Goal: Register for event/course

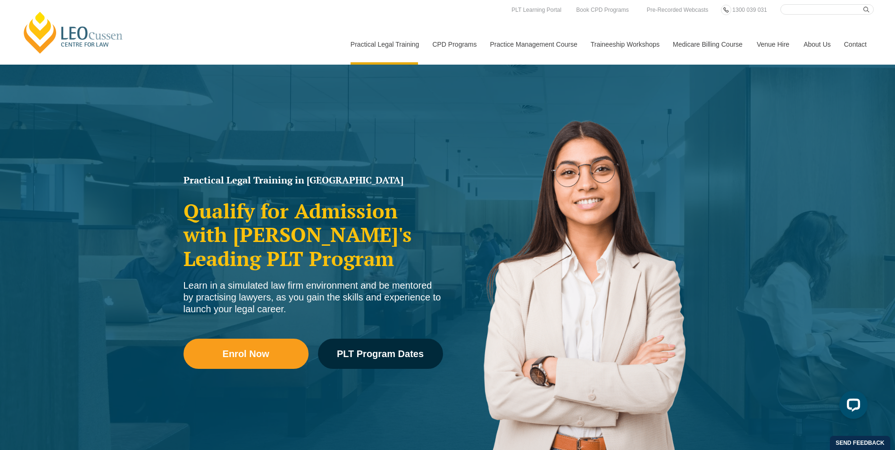
click at [248, 18] on div "Leo Cussen Centre for Law Search here Practical Legal Training Our Practical Le…" at bounding box center [447, 34] width 852 height 60
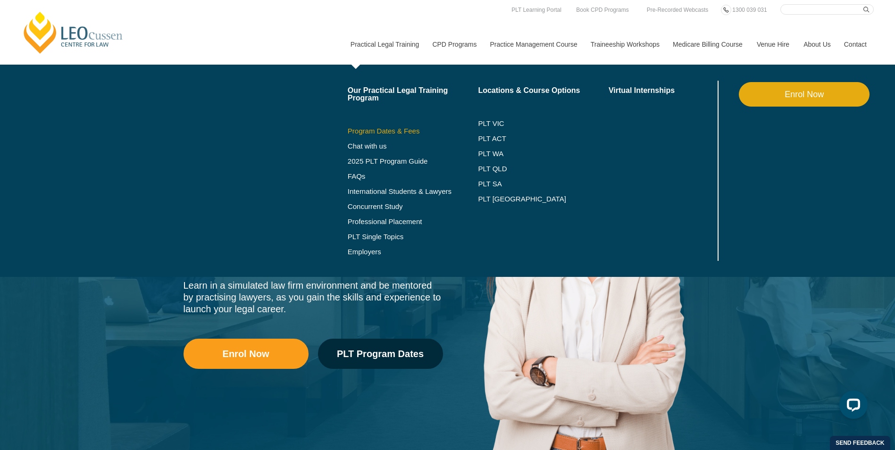
click at [393, 130] on link "Program Dates & Fees" at bounding box center [413, 131] width 131 height 8
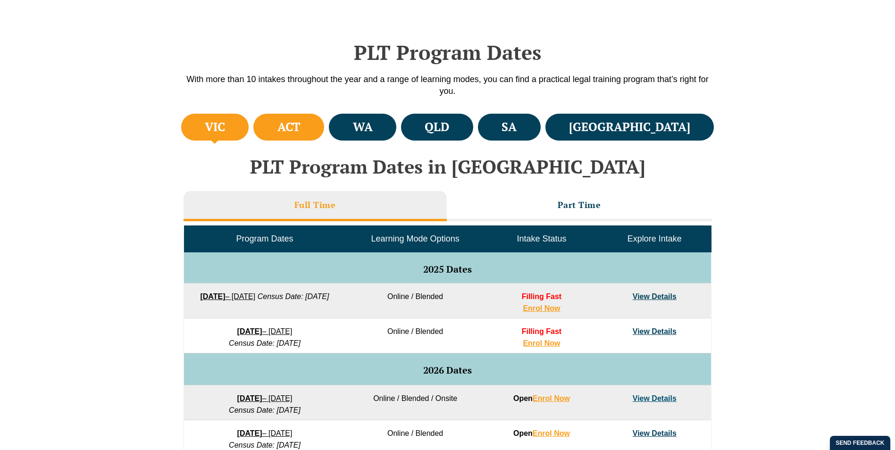
click at [324, 129] on li "ACT" at bounding box center [288, 127] width 71 height 27
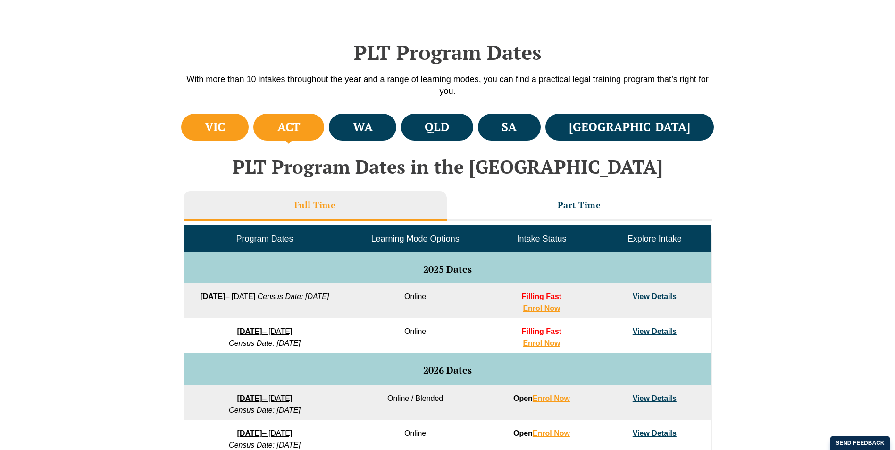
click at [204, 116] on li "VIC" at bounding box center [215, 127] width 68 height 27
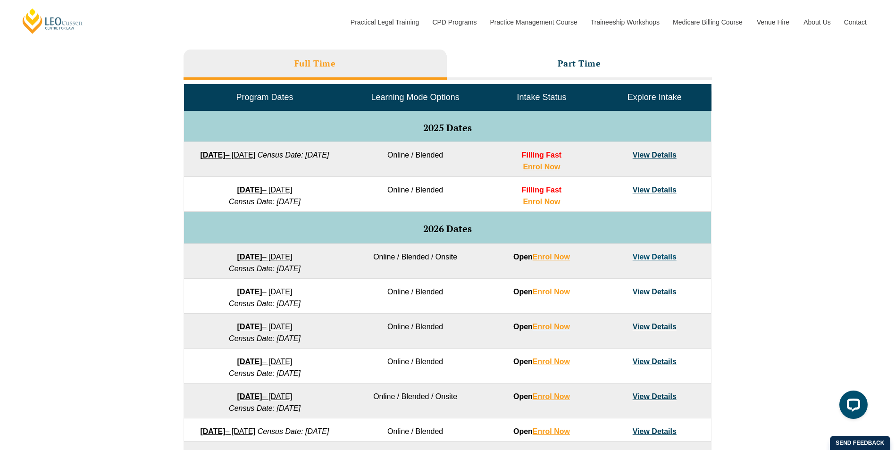
drag, startPoint x: 189, startPoint y: 147, endPoint x: 329, endPoint y: 168, distance: 141.2
click at [329, 168] on td "22 September 2025 – 20 February 2026 Census Date: 20 October 2025" at bounding box center [264, 159] width 161 height 35
click at [173, 162] on div "VIC ACT WA QLD SA NSW PLT Program Dates in Victoria Full Time Part Time Program…" at bounding box center [447, 249] width 895 height 559
drag, startPoint x: 170, startPoint y: 153, endPoint x: 342, endPoint y: 172, distance: 173.1
click at [342, 172] on div "VIC ACT WA QLD SA NSW PLT Program Dates in Victoria Full Time Part Time Program…" at bounding box center [447, 249] width 895 height 559
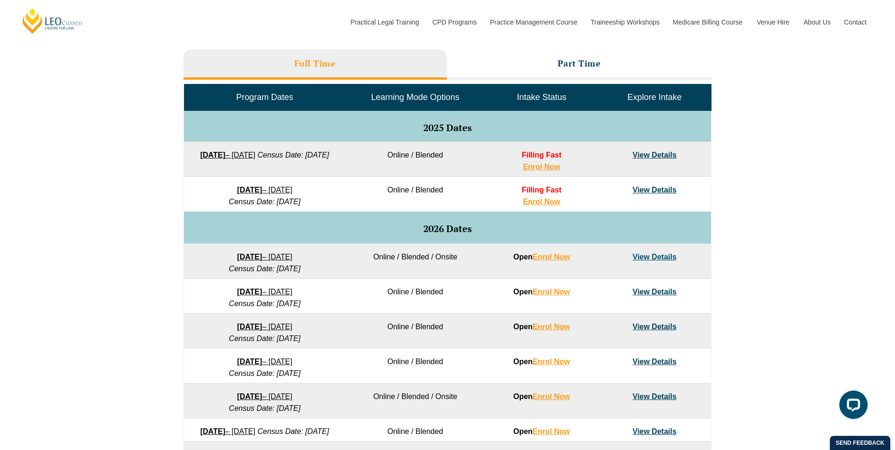
click at [170, 165] on div "VIC ACT WA QLD SA NSW PLT Program Dates in Victoria Full Time Part Time Program…" at bounding box center [447, 249] width 895 height 559
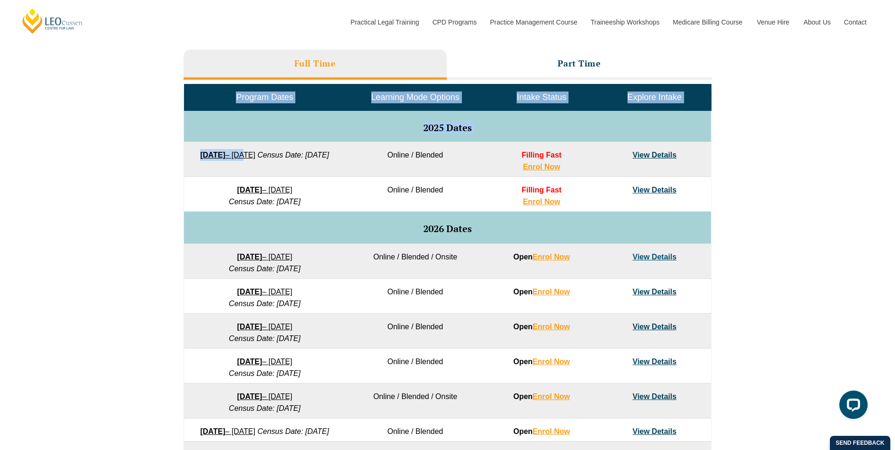
drag, startPoint x: 157, startPoint y: 156, endPoint x: 278, endPoint y: 160, distance: 120.8
click at [278, 160] on div "VIC ACT WA QLD SA NSW PLT Program Dates in Victoria Full Time Part Time Program…" at bounding box center [447, 249] width 895 height 559
click at [154, 154] on div "VIC ACT WA QLD SA NSW PLT Program Dates in Victoria Full Time Part Time Program…" at bounding box center [447, 249] width 895 height 559
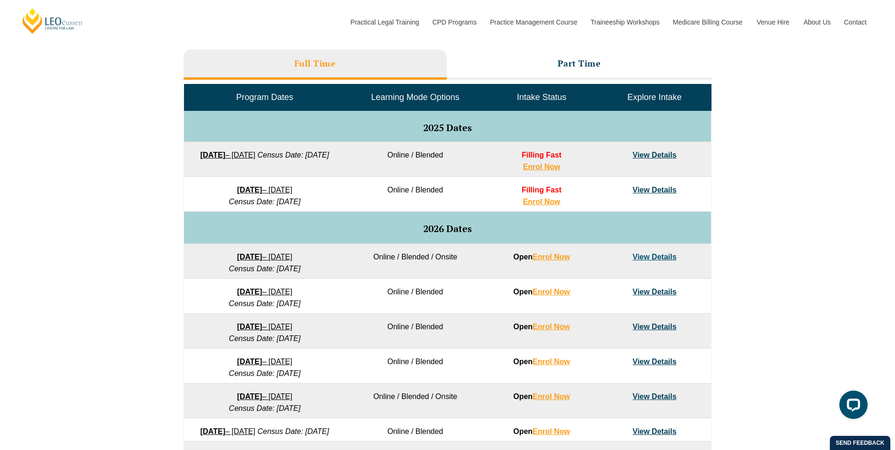
drag, startPoint x: 191, startPoint y: 185, endPoint x: 321, endPoint y: 203, distance: 131.8
click at [321, 203] on td "8 December 2025 – 8 May 2026 Census Date: 19 January 2026" at bounding box center [264, 194] width 161 height 35
drag, startPoint x: 166, startPoint y: 182, endPoint x: 720, endPoint y: 202, distance: 553.5
click at [720, 202] on div "VIC ACT WA QLD SA NSW PLT Program Dates in Victoria Full Time Part Time Program…" at bounding box center [447, 249] width 895 height 559
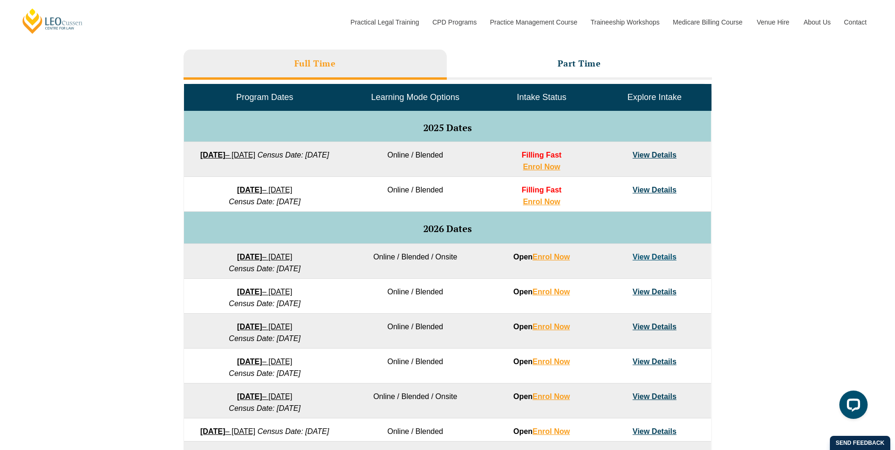
click at [720, 202] on div "VIC ACT WA QLD SA NSW PLT Program Dates in Victoria Full Time Part Time Program…" at bounding box center [447, 249] width 895 height 559
drag, startPoint x: 716, startPoint y: 198, endPoint x: 174, endPoint y: 176, distance: 542.7
click at [174, 176] on div "VIC ACT WA QLD SA NSW PLT Program Dates in Victoria Full Time Part Time Program…" at bounding box center [447, 249] width 895 height 559
drag, startPoint x: 174, startPoint y: 176, endPoint x: 165, endPoint y: 180, distance: 10.0
click at [165, 180] on div "VIC ACT WA QLD SA NSW PLT Program Dates in Victoria Full Time Part Time Program…" at bounding box center [447, 249] width 895 height 559
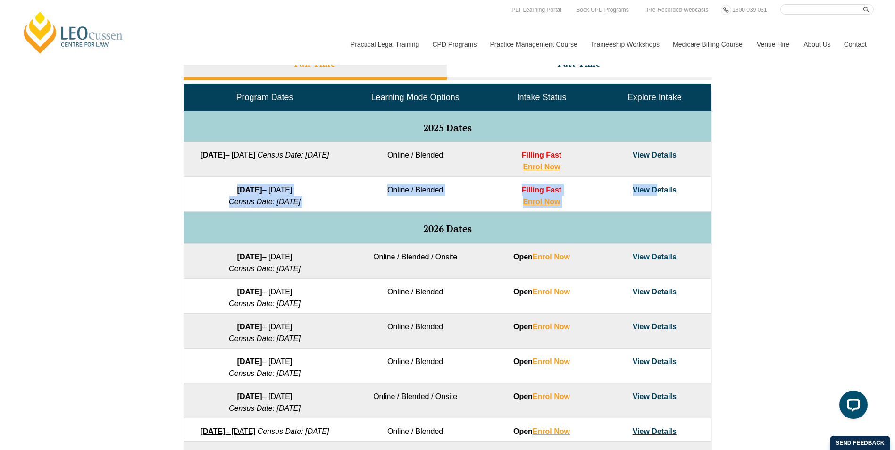
drag, startPoint x: 190, startPoint y: 187, endPoint x: 659, endPoint y: 198, distance: 469.3
click at [659, 198] on tr "8 December 2025 – 8 May 2026 Census Date: 19 January 2026 Online / Blended Fill…" at bounding box center [447, 194] width 527 height 35
drag, startPoint x: 659, startPoint y: 198, endPoint x: 690, endPoint y: 193, distance: 31.4
click at [690, 193] on td "View Details" at bounding box center [654, 194] width 113 height 35
click at [658, 190] on link "View Details" at bounding box center [654, 190] width 44 height 8
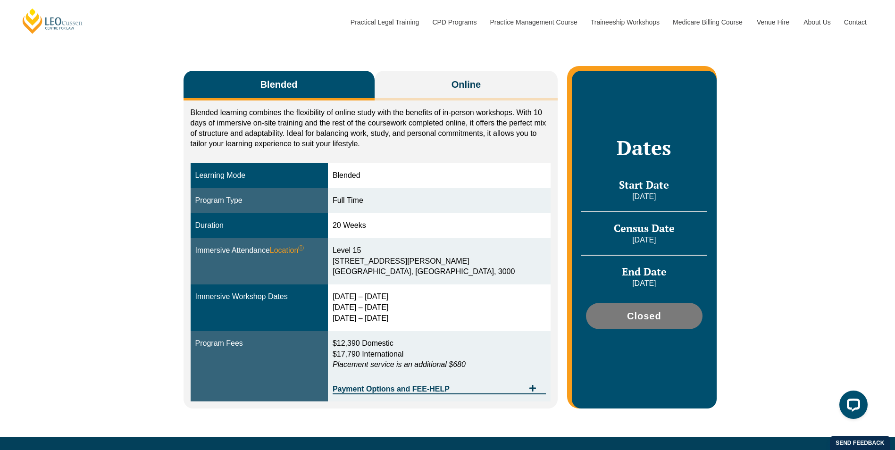
click at [422, 101] on div "Blended learning combines the flexibility of online study with the benefits of …" at bounding box center [370, 254] width 374 height 308
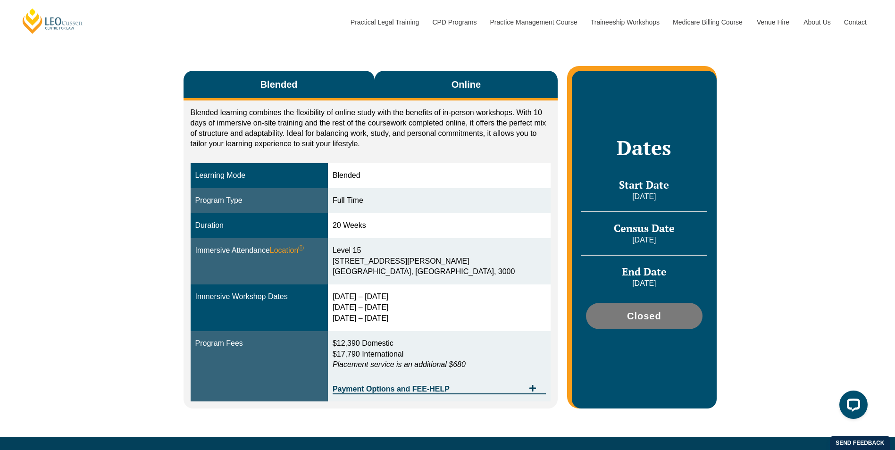
click at [418, 91] on button "Online" at bounding box center [465, 86] width 183 height 30
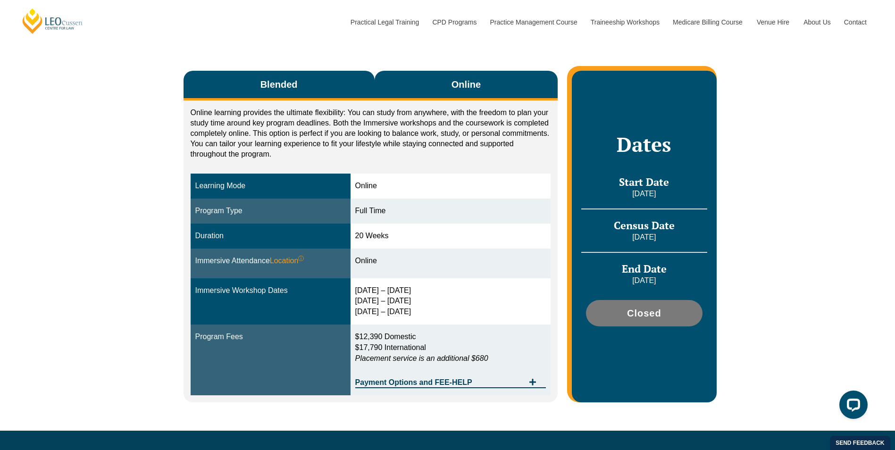
drag, startPoint x: 317, startPoint y: 69, endPoint x: 318, endPoint y: 77, distance: 7.6
click at [318, 70] on div "Blended Online Blended learning combines the flexibility of online study with t…" at bounding box center [448, 231] width 538 height 397
click at [318, 77] on button "Blended" at bounding box center [278, 86] width 191 height 30
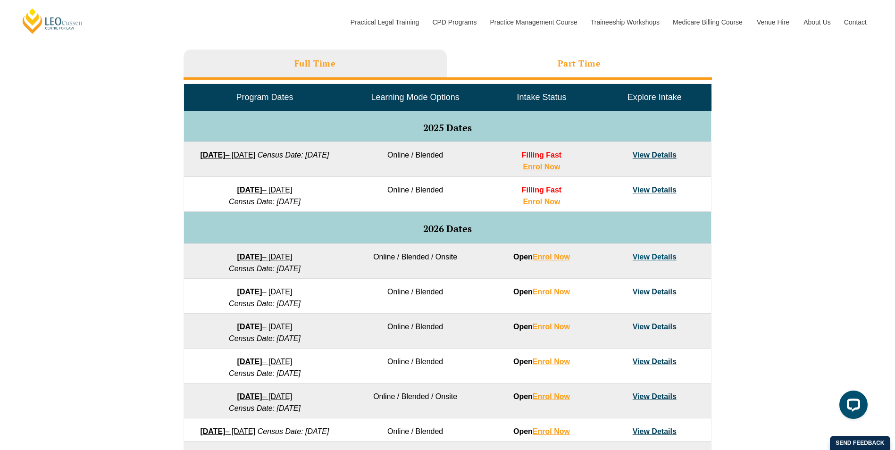
click at [560, 78] on li "Part Time" at bounding box center [579, 65] width 265 height 30
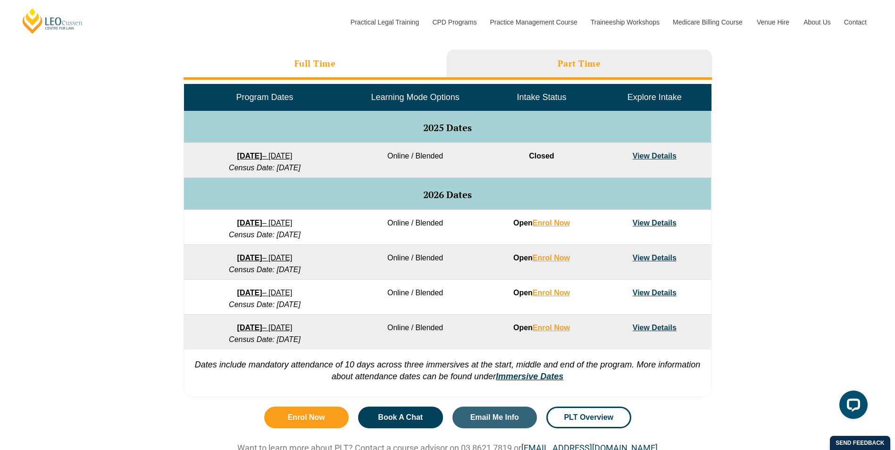
click at [296, 63] on h3 "Full Time" at bounding box center [314, 63] width 41 height 11
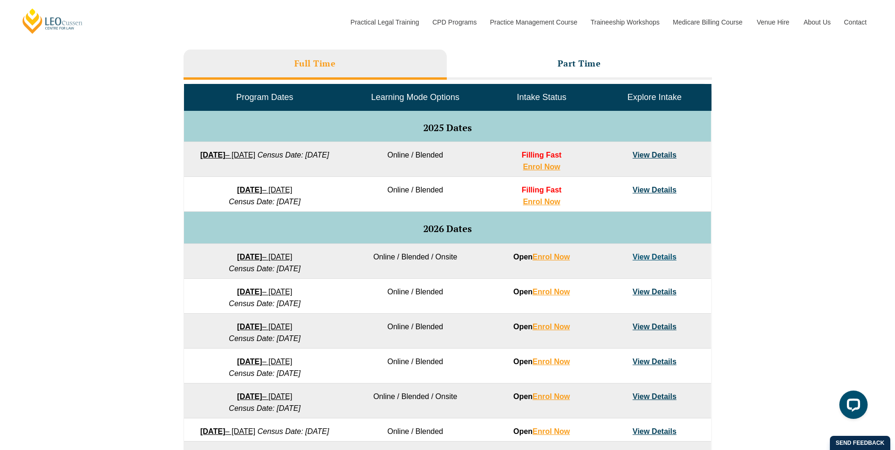
click at [655, 185] on td "View Details" at bounding box center [654, 194] width 113 height 35
click at [653, 190] on link "View Details" at bounding box center [654, 190] width 44 height 8
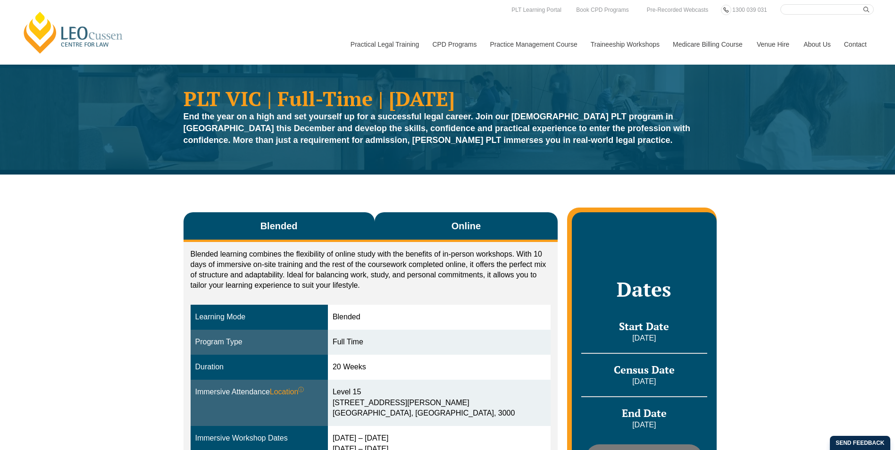
click at [520, 216] on button "Online" at bounding box center [465, 227] width 183 height 30
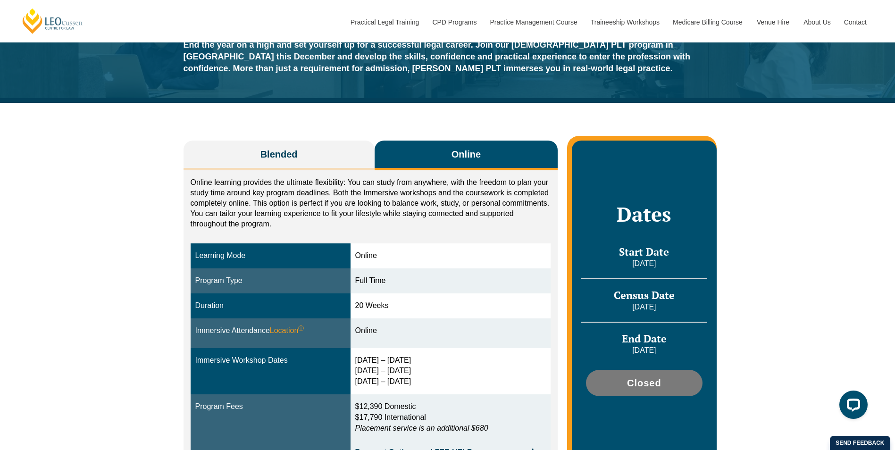
scroll to position [189, 0]
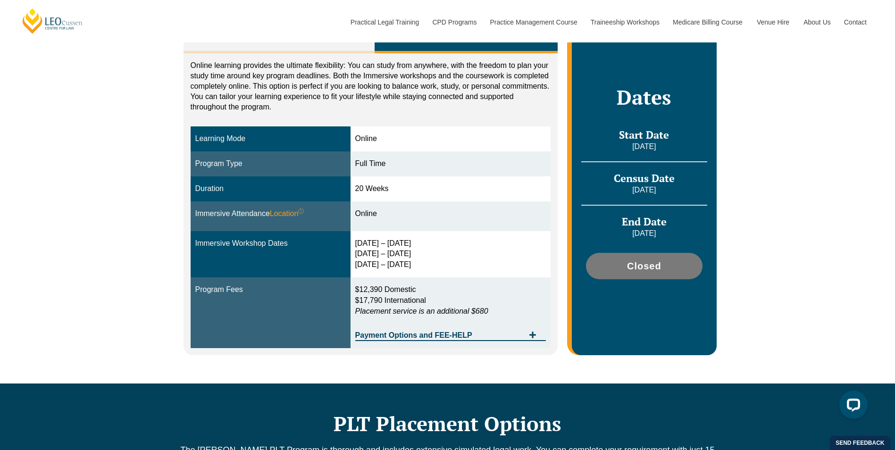
drag, startPoint x: 359, startPoint y: 240, endPoint x: 435, endPoint y: 264, distance: 79.5
click at [435, 264] on div "16 – 19 Dec 2025 11 – 13 March 2026 29 April – 1 May 2026" at bounding box center [450, 254] width 191 height 33
click at [434, 300] on p "$12,390 Domestic $17,790 International Placement service is an additional $680" at bounding box center [450, 300] width 191 height 33
drag, startPoint x: 499, startPoint y: 307, endPoint x: 352, endPoint y: 294, distance: 147.2
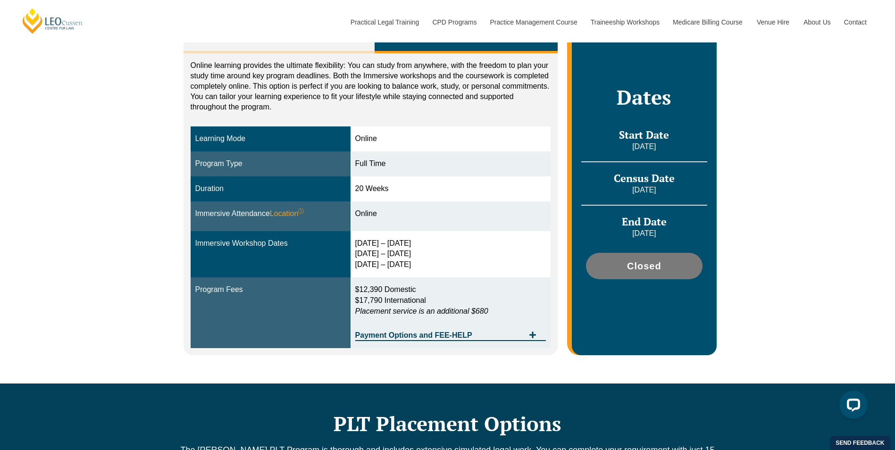
click at [352, 294] on tr "Program Fees $12,390 Domestic $17,790 International Placement service is an add…" at bounding box center [371, 312] width 360 height 71
click at [350, 294] on td "Program Fees" at bounding box center [271, 312] width 160 height 71
click at [350, 291] on td "Program Fees" at bounding box center [271, 312] width 160 height 71
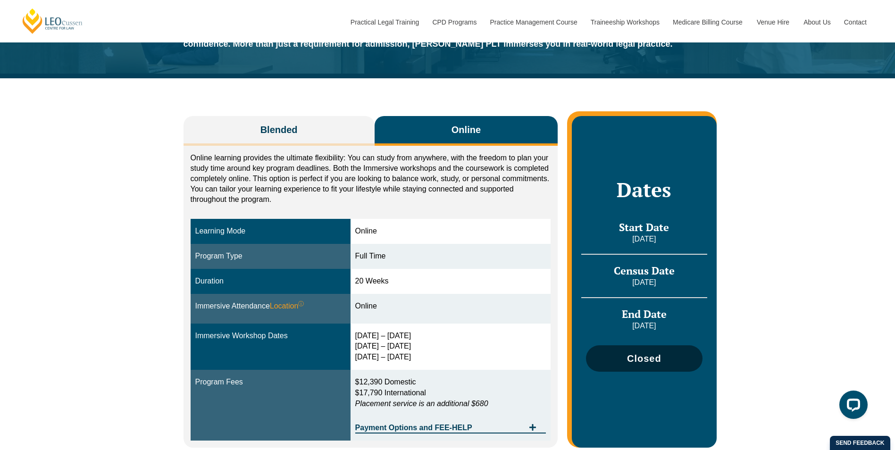
scroll to position [94, 0]
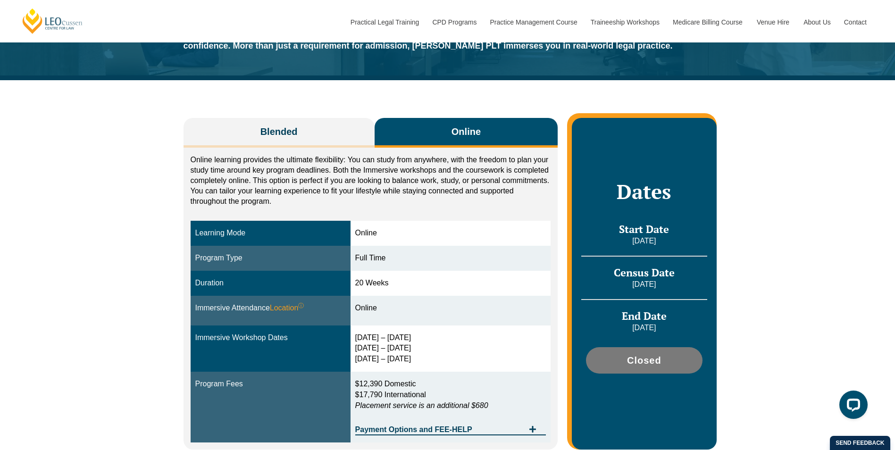
click at [326, 114] on div "Blended Online Blended learning combines the flexibility of online study with t…" at bounding box center [448, 278] width 538 height 397
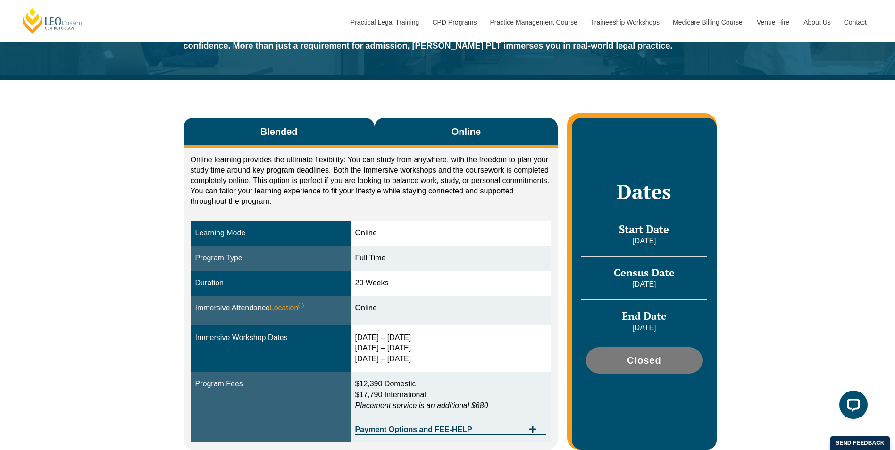
click at [333, 129] on button "Blended" at bounding box center [278, 133] width 191 height 30
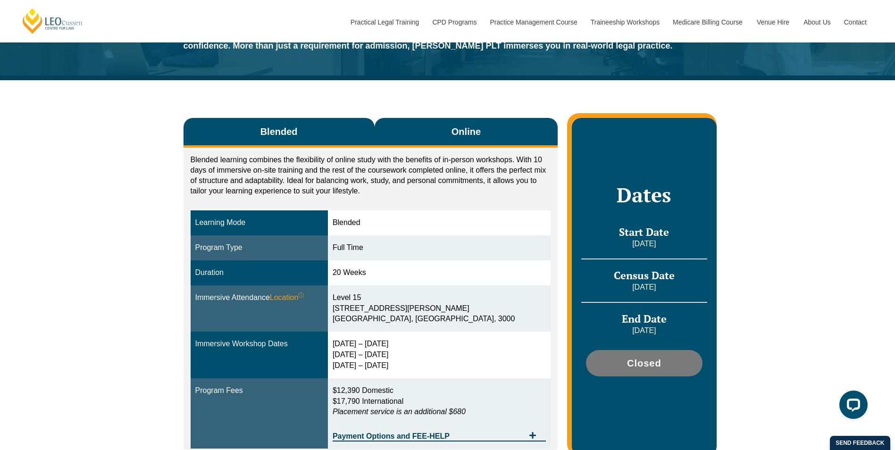
click at [412, 130] on button "Online" at bounding box center [465, 133] width 183 height 30
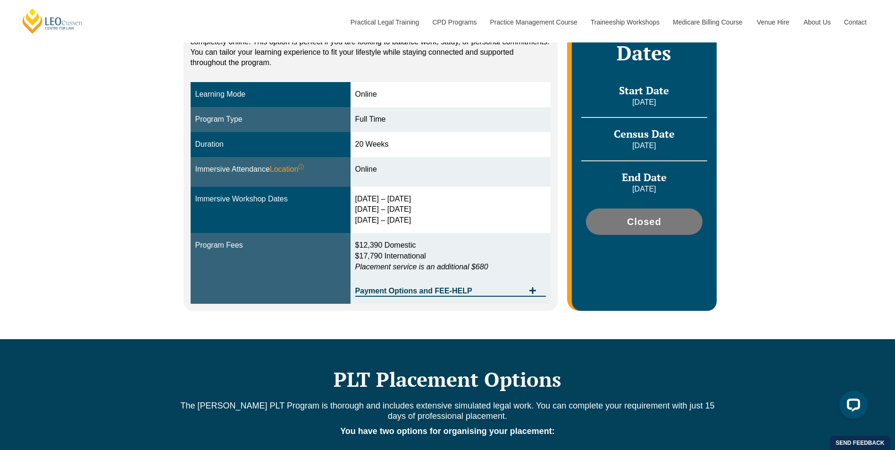
scroll to position [236, 0]
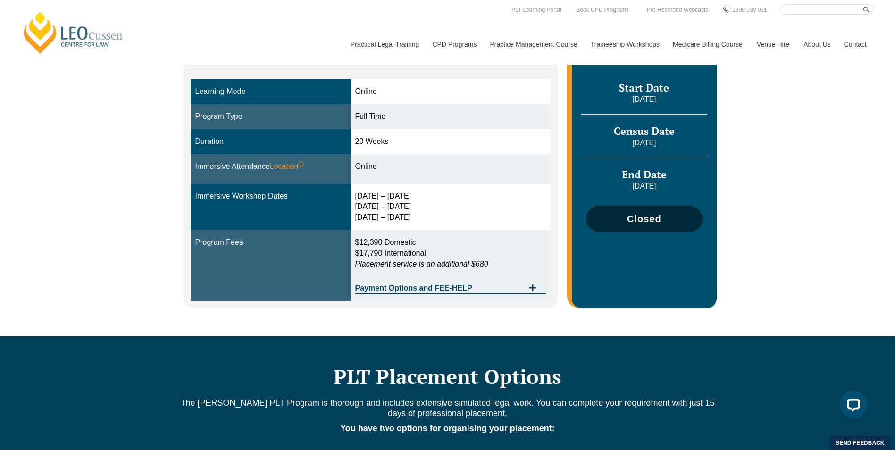
click at [643, 222] on span "Closed" at bounding box center [644, 218] width 34 height 9
click at [631, 219] on span "Closed" at bounding box center [644, 218] width 34 height 9
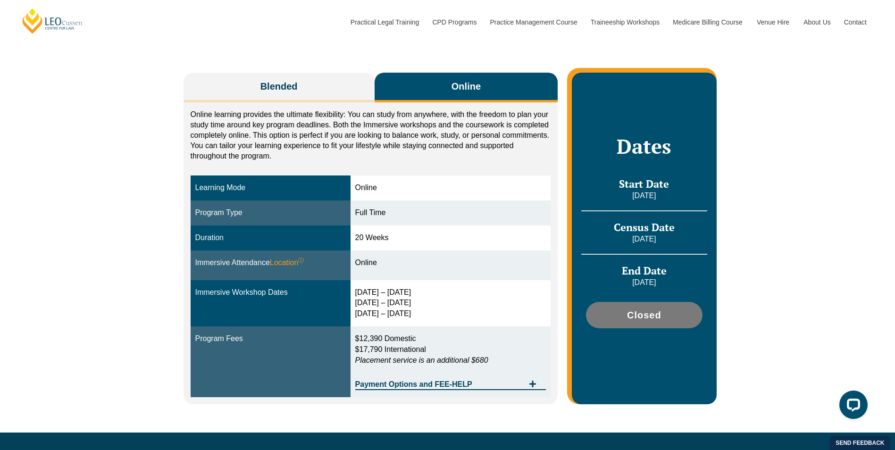
scroll to position [0, 0]
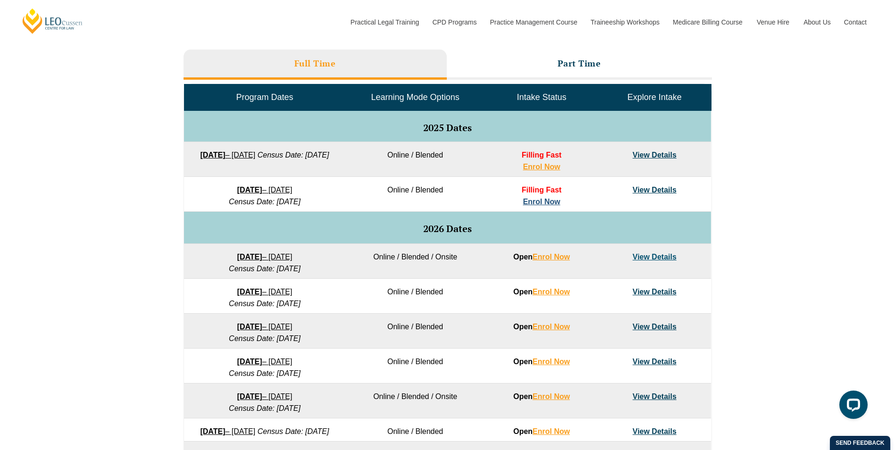
click at [547, 202] on link "Enrol Now" at bounding box center [540, 202] width 37 height 8
